Goal: Check status: Check status

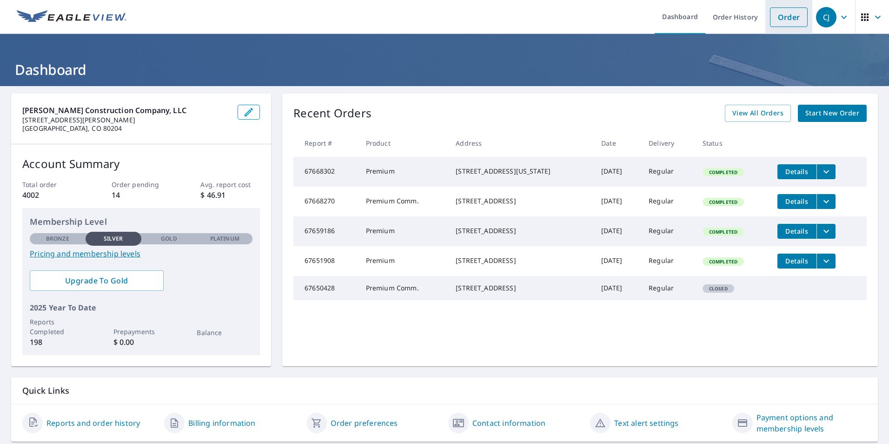
click at [766, 22] on li "Order" at bounding box center [789, 17] width 47 height 34
click at [749, 24] on link "Order History" at bounding box center [736, 17] width 60 height 34
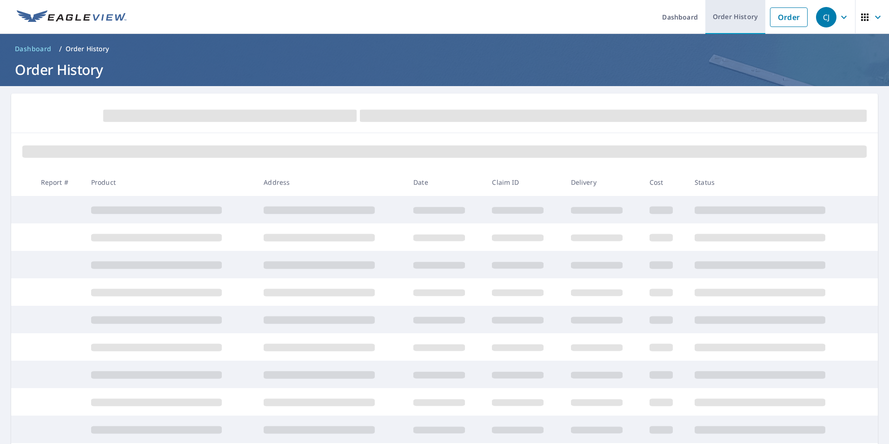
click at [726, 24] on link "Order History" at bounding box center [736, 17] width 60 height 34
click at [735, 13] on link "Order History" at bounding box center [736, 17] width 60 height 34
click at [720, 20] on link "Order History" at bounding box center [736, 17] width 60 height 34
click at [728, 25] on link "Order History" at bounding box center [736, 17] width 60 height 34
click at [739, 15] on link "Order History" at bounding box center [736, 17] width 60 height 34
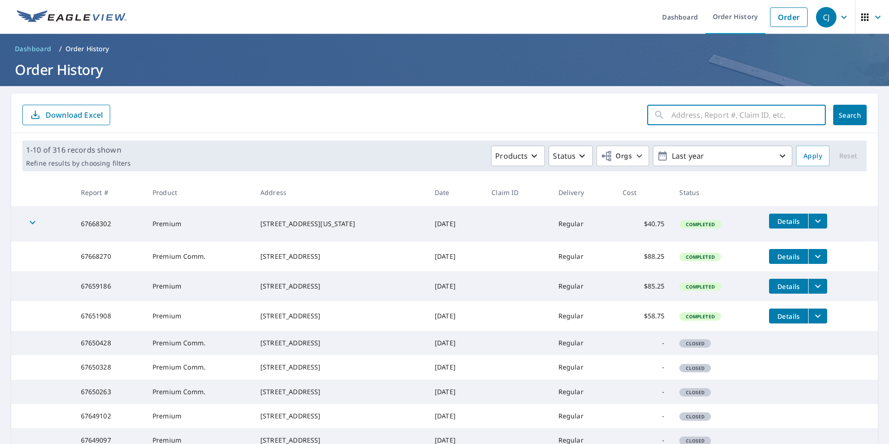
click at [720, 122] on input "text" at bounding box center [749, 115] width 154 height 26
type input "112"
click button "Search" at bounding box center [849, 115] width 33 height 20
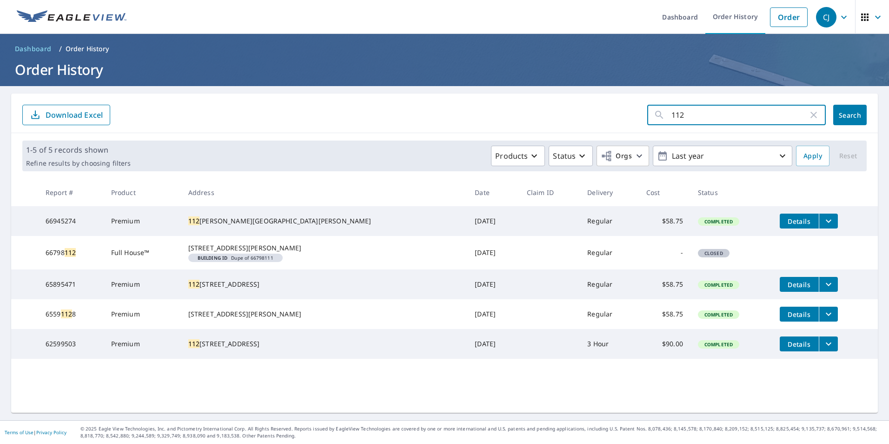
click at [696, 120] on input "112" at bounding box center [740, 115] width 137 height 26
drag, startPoint x: 697, startPoint y: 120, endPoint x: 644, endPoint y: 111, distance: 53.8
click at [647, 111] on div "112 ​" at bounding box center [736, 115] width 179 height 20
type input "651"
click button "Search" at bounding box center [849, 115] width 33 height 20
